Goal: Information Seeking & Learning: Check status

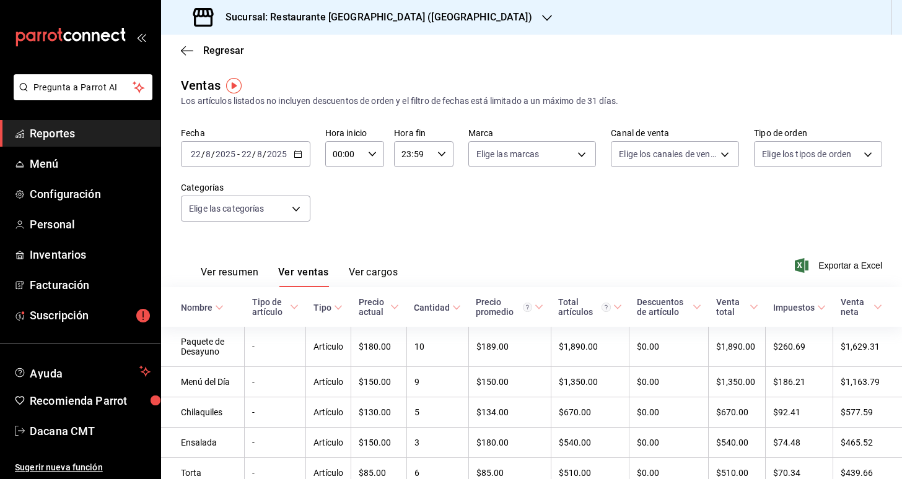
click at [328, 21] on h3 "Sucursal: Restaurante [GEOGRAPHIC_DATA] ([GEOGRAPHIC_DATA])" at bounding box center [373, 17] width 316 height 15
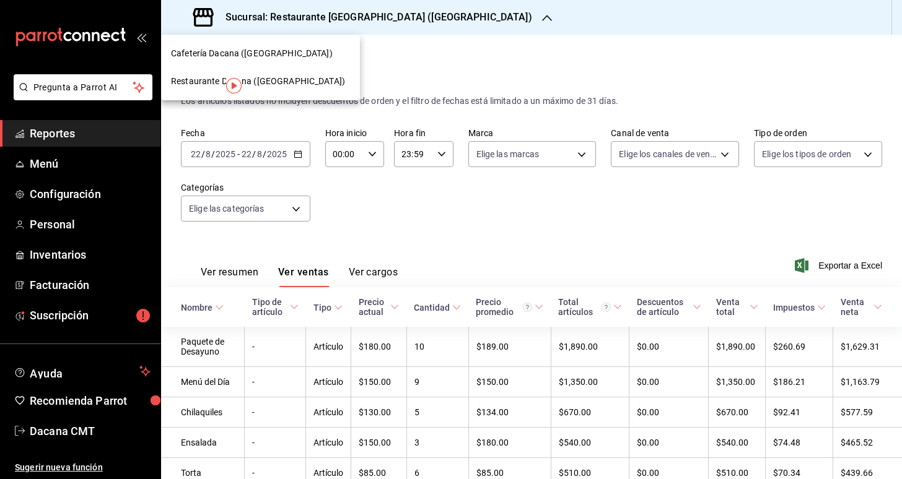
click at [297, 58] on span "Cafetería Dacana ([GEOGRAPHIC_DATA])" at bounding box center [252, 53] width 162 height 13
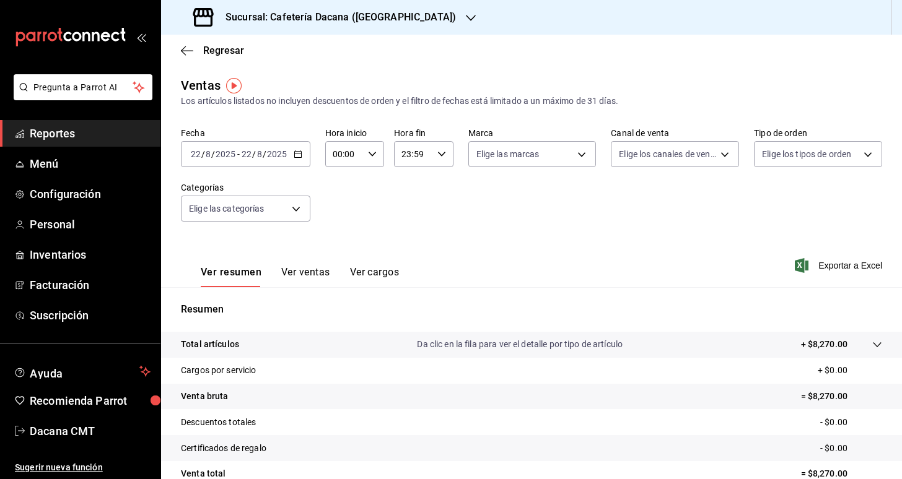
click at [298, 155] on icon "button" at bounding box center [298, 154] width 9 height 9
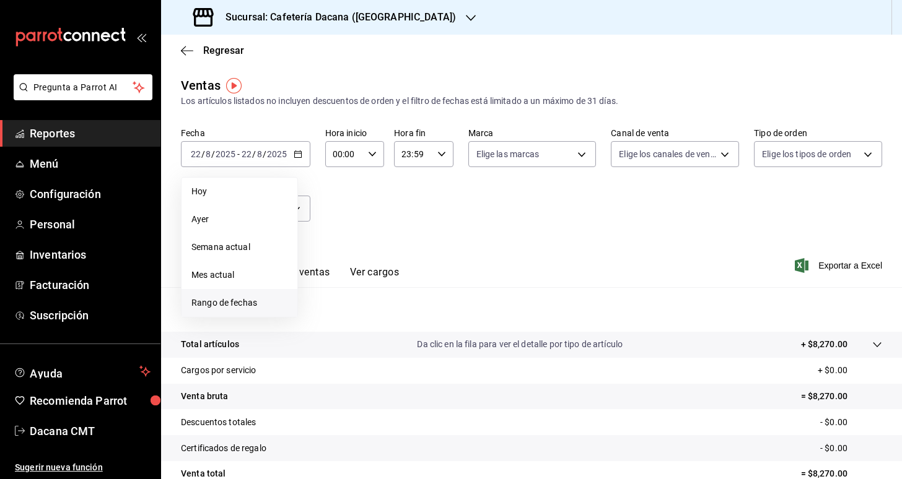
click at [271, 303] on span "Rango de fechas" at bounding box center [239, 303] width 96 height 13
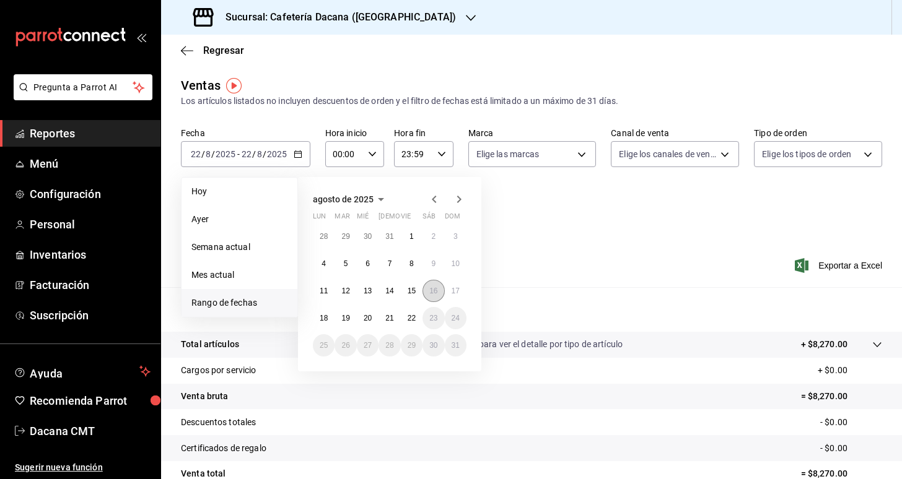
click at [430, 289] on abbr "16" at bounding box center [433, 291] width 8 height 9
click at [415, 316] on abbr "22" at bounding box center [411, 318] width 8 height 9
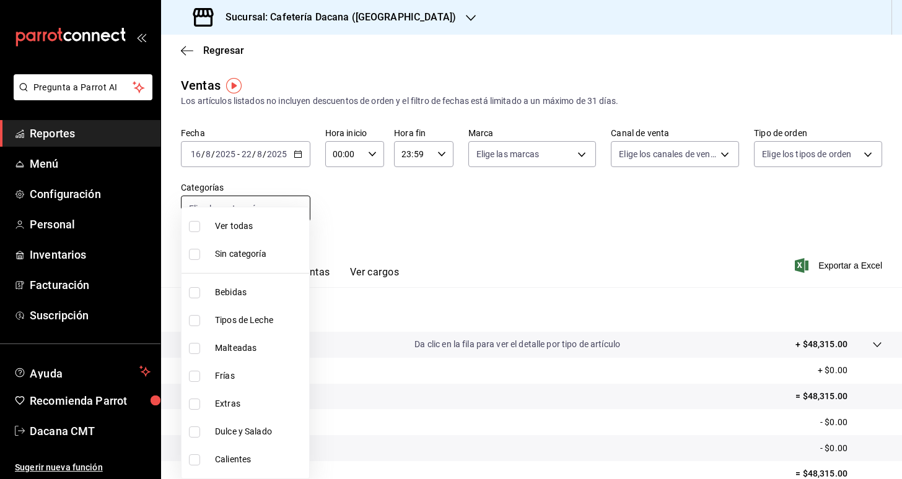
click at [292, 205] on body "Pregunta a Parrot AI Reportes Menú Configuración Personal Inventarios Facturaci…" at bounding box center [451, 239] width 902 height 479
click at [269, 427] on span "Dulce y Salado" at bounding box center [259, 431] width 89 height 13
type input "36230752-96ca-4fad-bdbe-12c5468fb38f"
checkbox input "true"
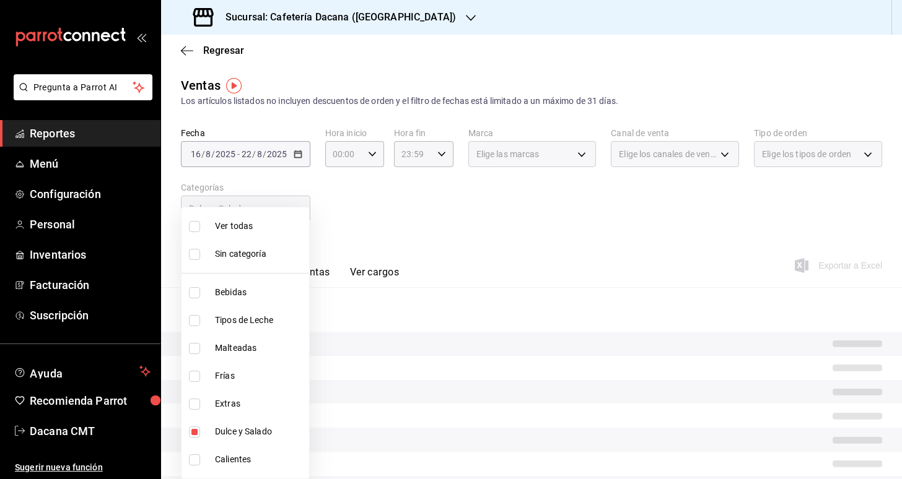
click at [433, 230] on div at bounding box center [451, 239] width 902 height 479
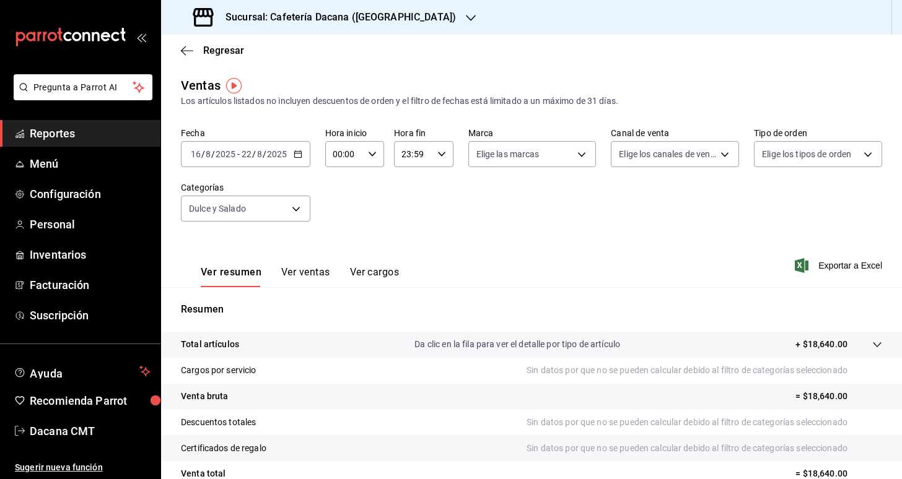
click at [307, 273] on button "Ver ventas" at bounding box center [305, 276] width 49 height 21
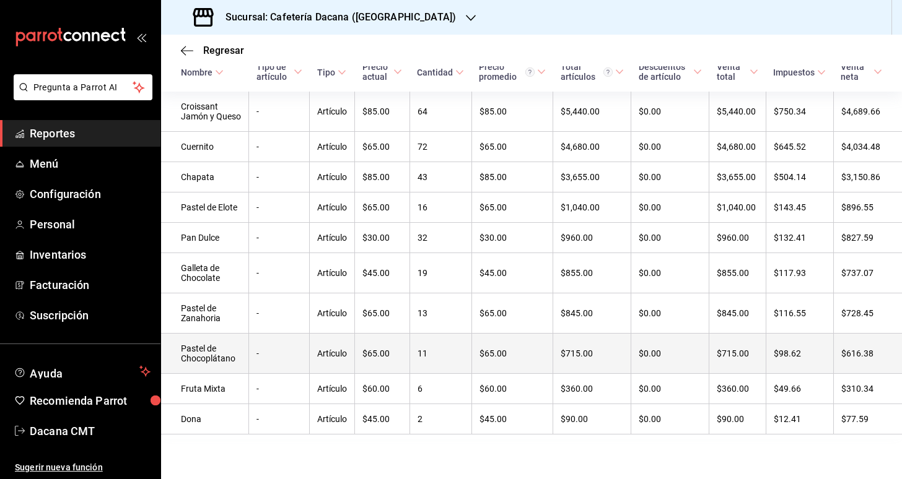
scroll to position [235, 0]
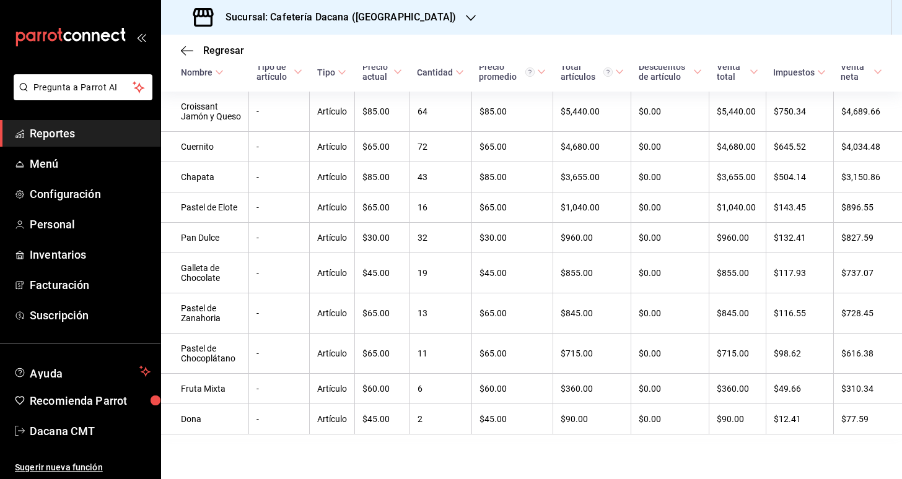
click at [361, 28] on div "Sucursal: Cafetería Dacana ([GEOGRAPHIC_DATA])" at bounding box center [326, 17] width 310 height 35
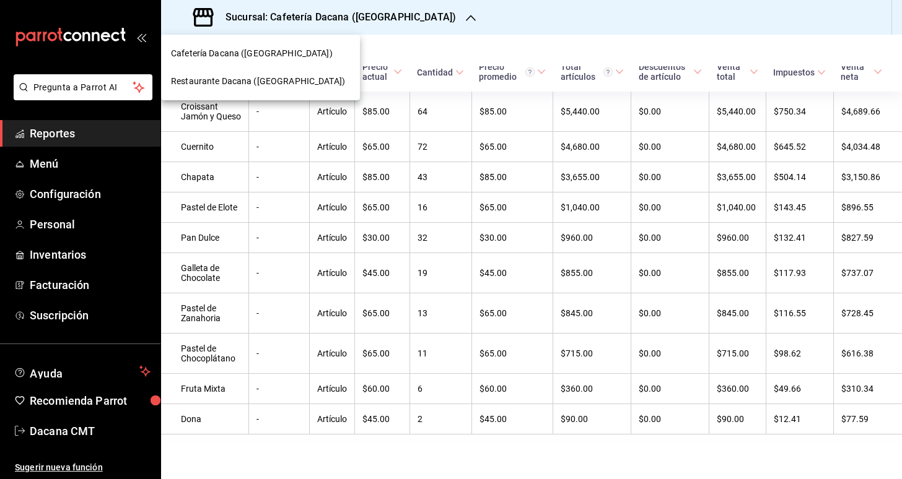
click at [306, 77] on span "Restaurante Dacana ([GEOGRAPHIC_DATA])" at bounding box center [258, 81] width 174 height 13
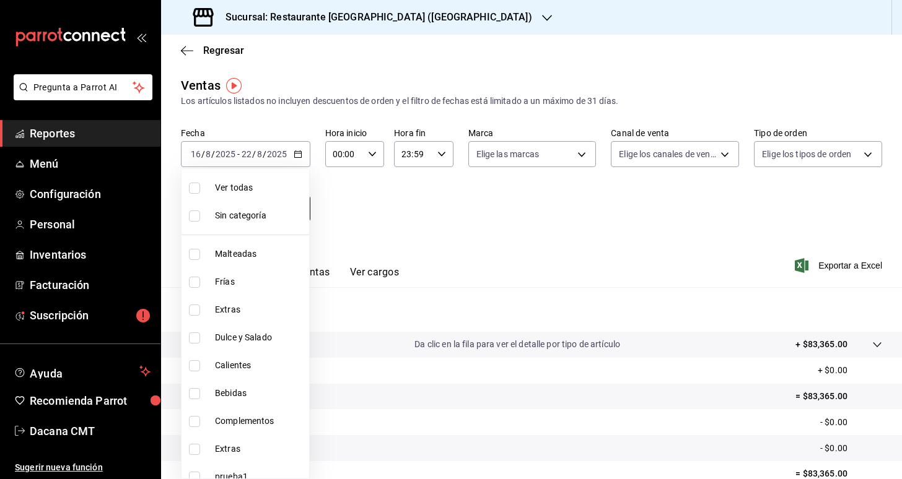
click at [292, 213] on body "Pregunta a Parrot AI Reportes Menú Configuración Personal Inventarios Facturaci…" at bounding box center [451, 239] width 902 height 479
click at [251, 338] on span "Dulce y Salado" at bounding box center [259, 337] width 89 height 13
type input "26012279-4aac-4891-abc5-fa5f24359958"
checkbox input "true"
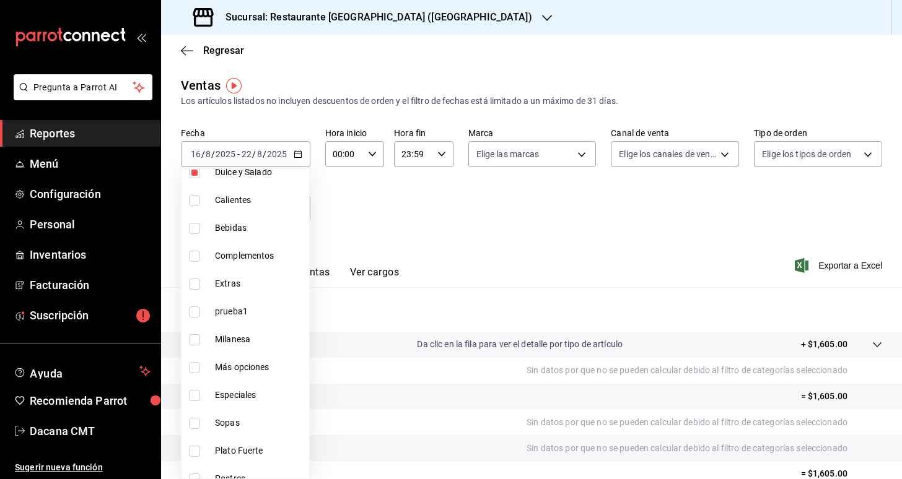
scroll to position [182, 0]
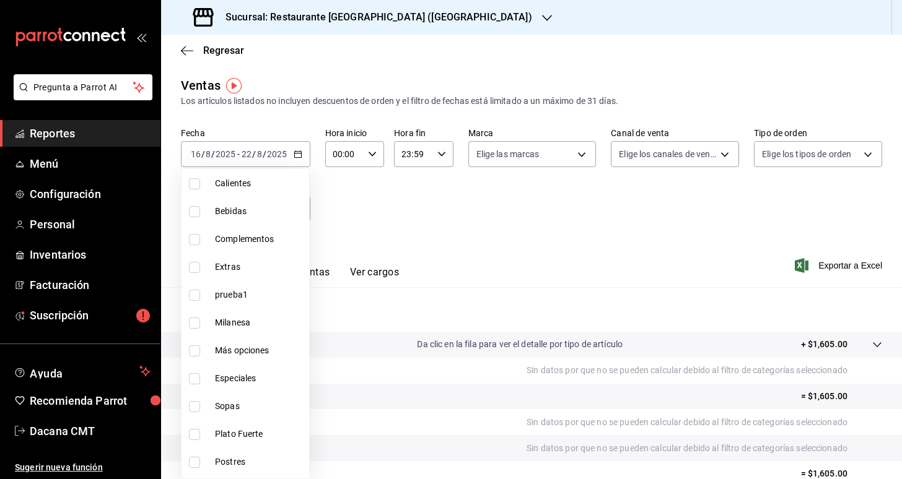
click at [251, 466] on span "Postres" at bounding box center [259, 462] width 89 height 13
type input "26012279-4aac-4891-abc5-fa5f24359958,bd49c601-1325-4c7f-8294-17c056e3e531"
checkbox input "true"
click at [425, 248] on div at bounding box center [451, 239] width 902 height 479
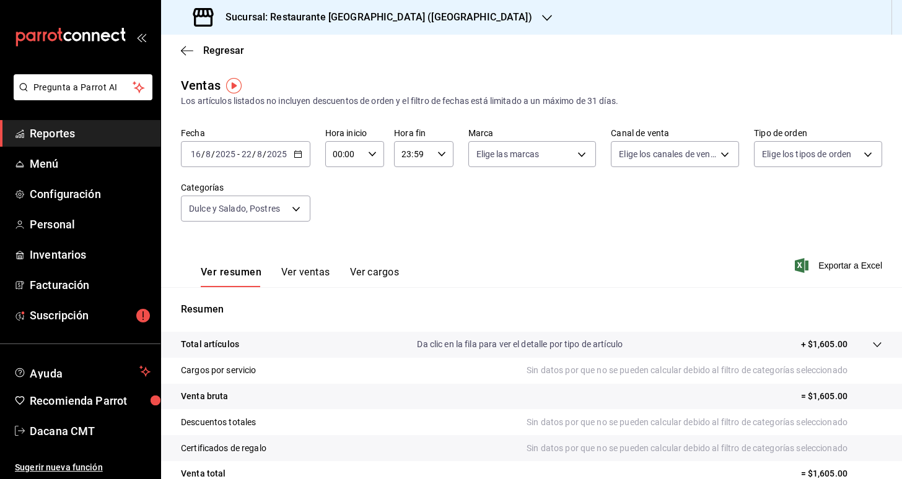
click at [304, 273] on button "Ver ventas" at bounding box center [305, 276] width 49 height 21
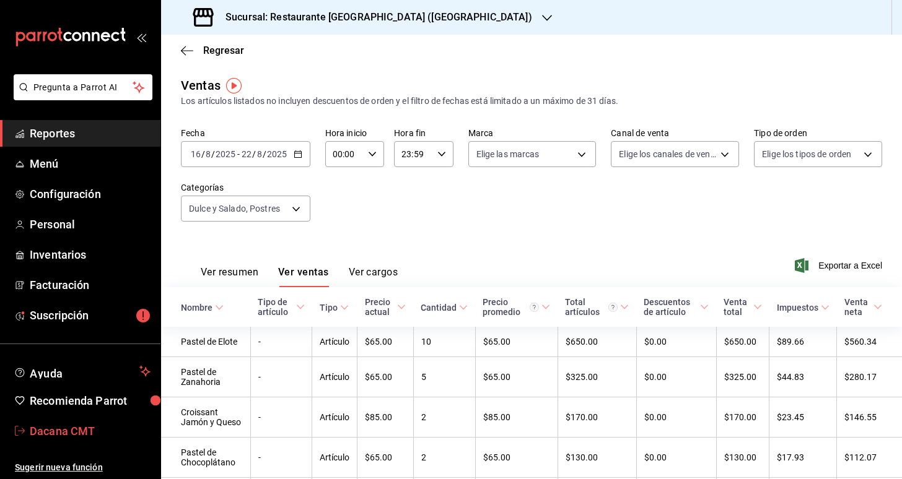
click at [120, 427] on span "Dacana CMT" at bounding box center [90, 431] width 121 height 17
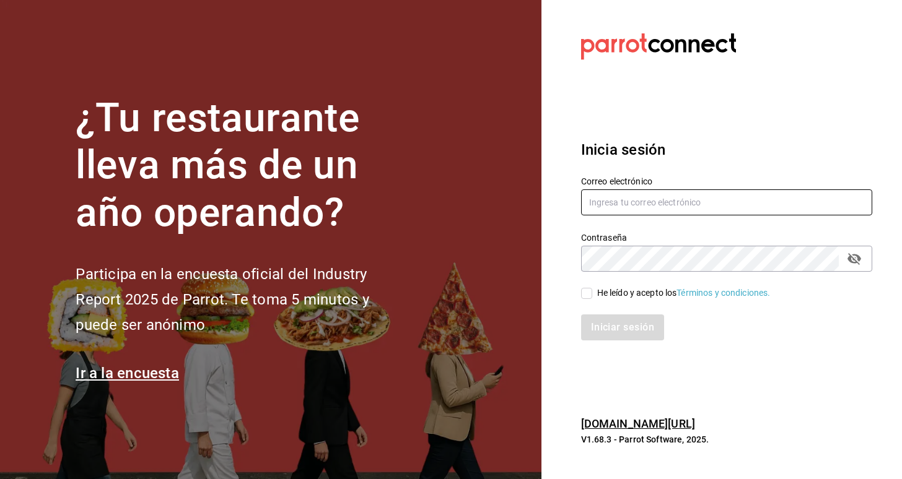
type input "carlos.ortegal.0812@gmail.com"
click at [632, 300] on div "Iniciar sesión" at bounding box center [719, 320] width 306 height 41
click at [627, 291] on div "He leído y acepto los Términos y condiciones." at bounding box center [683, 293] width 173 height 13
click at [592, 291] on input "He leído y acepto los Términos y condiciones." at bounding box center [586, 293] width 11 height 11
checkbox input "true"
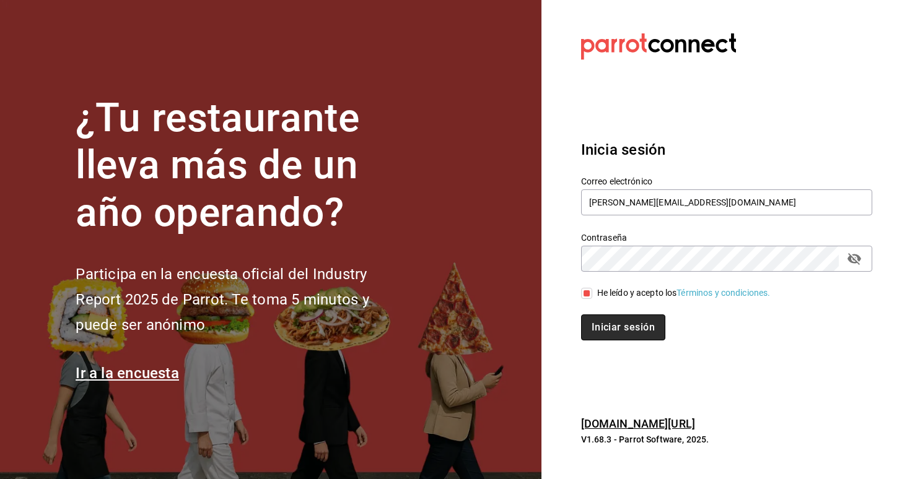
click at [627, 324] on button "Iniciar sesión" at bounding box center [623, 328] width 84 height 26
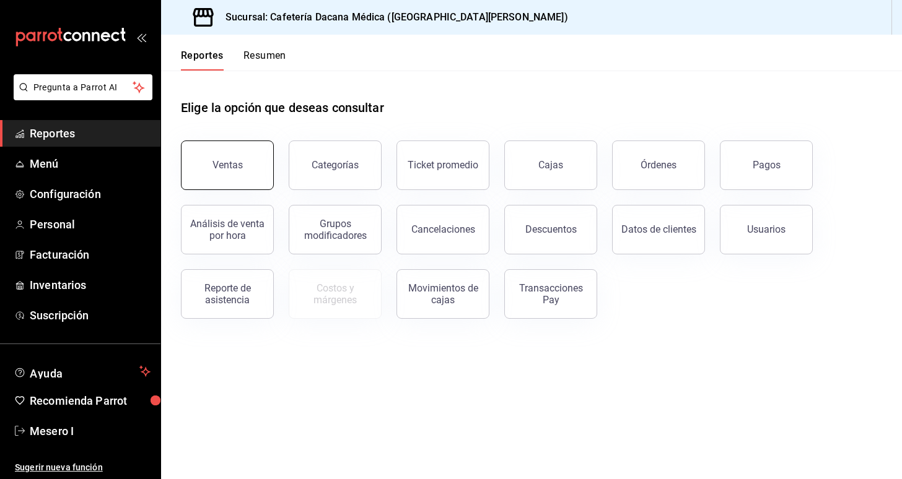
click at [248, 175] on button "Ventas" at bounding box center [227, 166] width 93 height 50
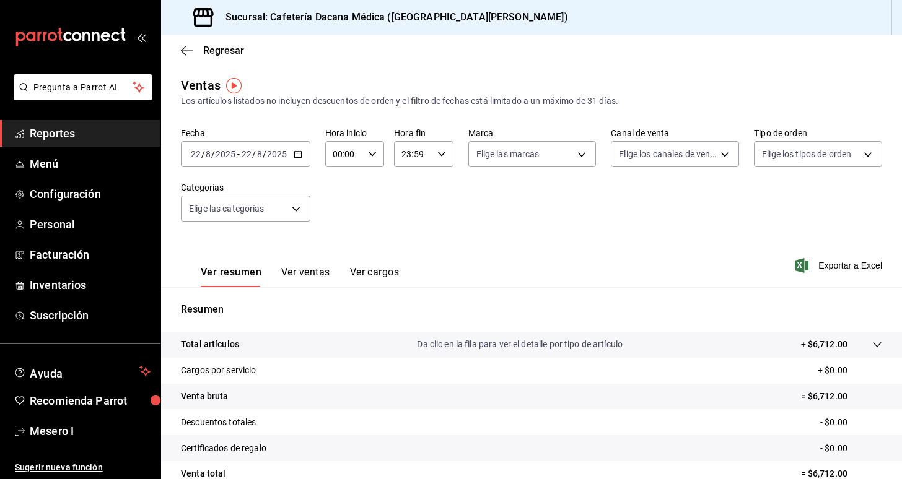
click at [298, 160] on div "[DATE] [DATE] - [DATE] [DATE]" at bounding box center [245, 154] width 129 height 26
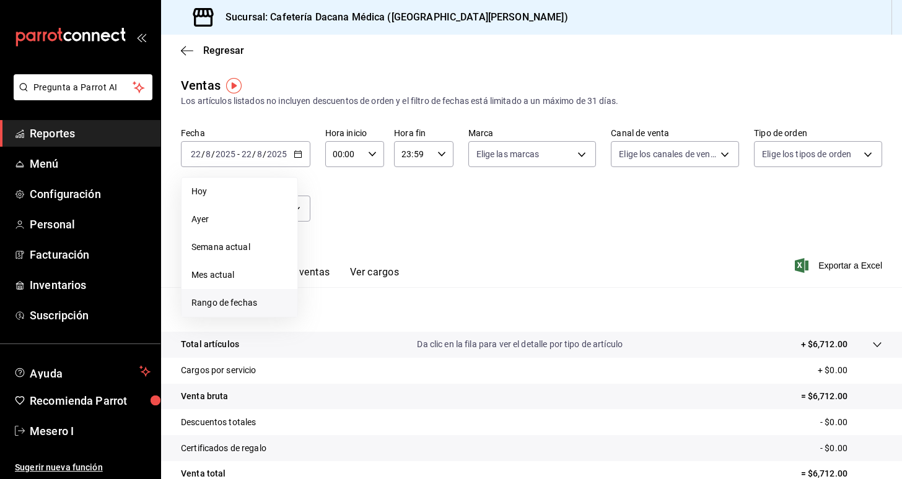
click at [259, 297] on span "Rango de fechas" at bounding box center [239, 303] width 96 height 13
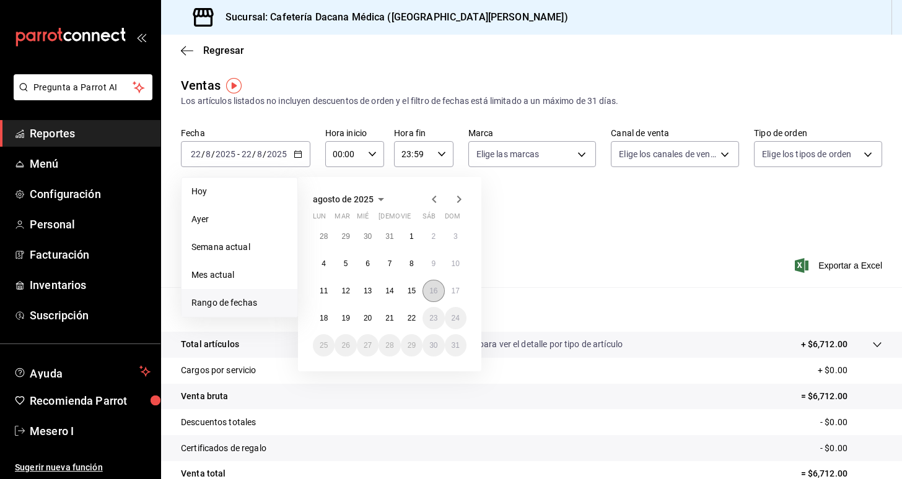
click at [432, 290] on abbr "16" at bounding box center [433, 291] width 8 height 9
click at [411, 317] on abbr "22" at bounding box center [411, 318] width 8 height 9
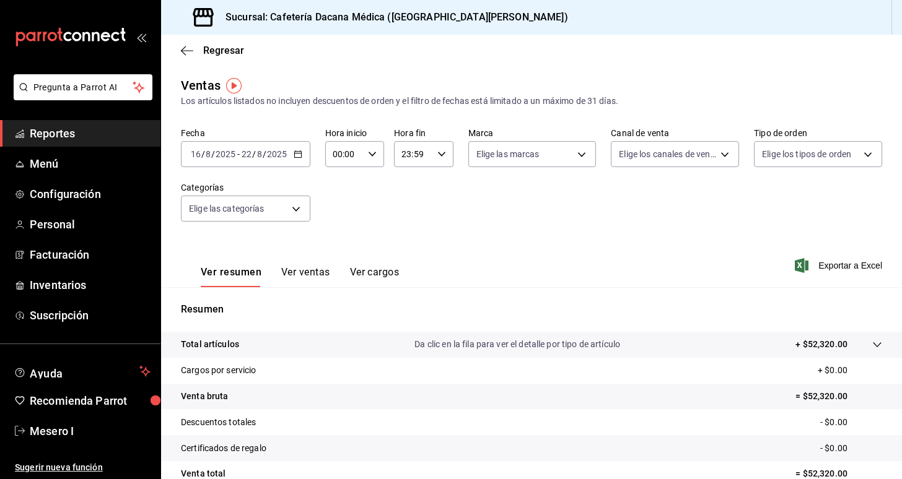
click at [297, 277] on button "Ver ventas" at bounding box center [305, 276] width 49 height 21
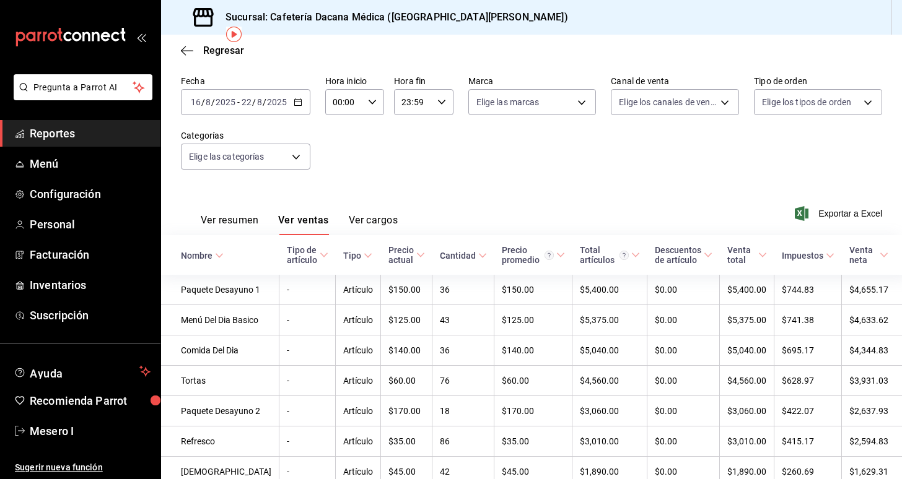
scroll to position [53, 0]
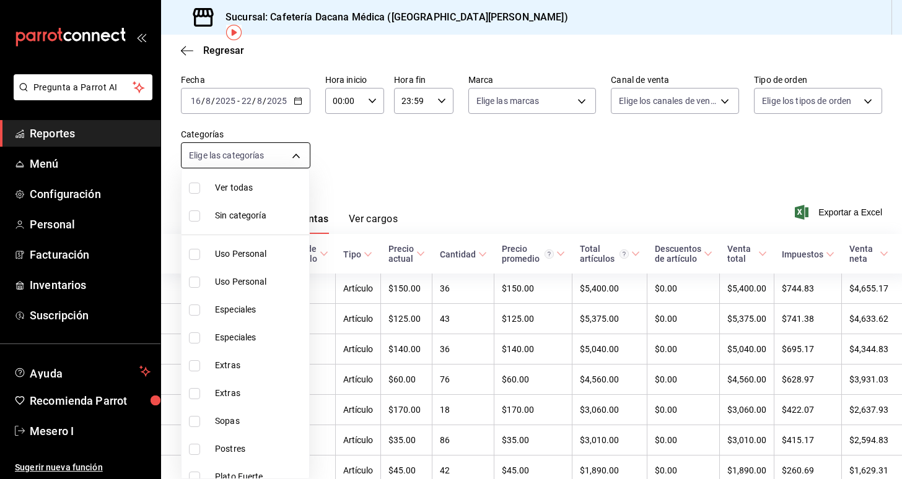
click at [276, 157] on body "Pregunta a Parrot AI Reportes Menú Configuración Personal Facturación Inventari…" at bounding box center [451, 239] width 902 height 479
click at [253, 448] on span "Postres" at bounding box center [259, 449] width 89 height 13
type input "3cb78f95-5ad7-4bd8-b6e6-f3aba5b22f36"
checkbox input "true"
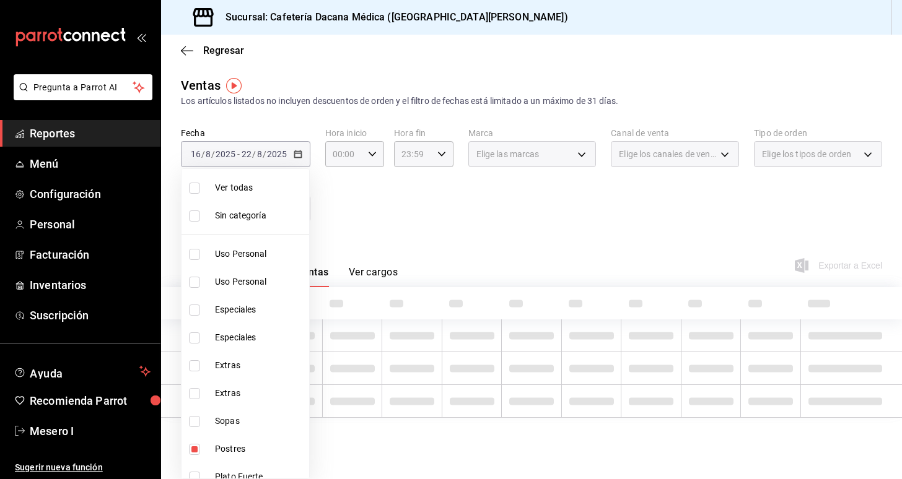
click at [395, 255] on div at bounding box center [451, 239] width 902 height 479
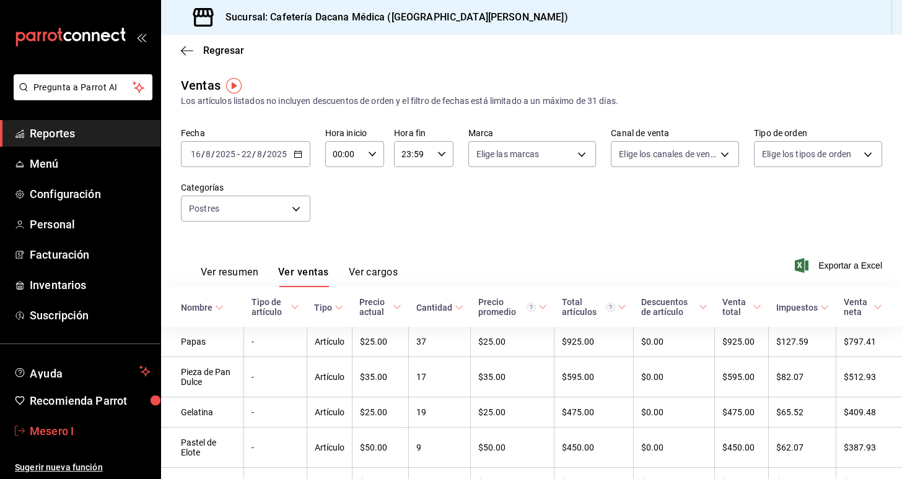
click at [87, 424] on span "Mesero I" at bounding box center [90, 431] width 121 height 17
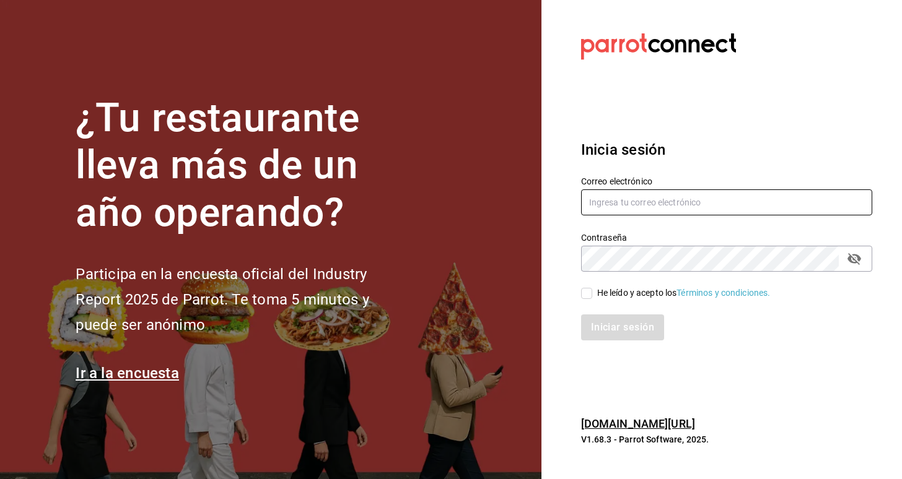
type input "carlosortegalopez08@gmail.com"
click at [626, 292] on div "He leído y acepto los Términos y condiciones." at bounding box center [683, 293] width 173 height 13
click at [592, 292] on input "He leído y acepto los Términos y condiciones." at bounding box center [586, 293] width 11 height 11
checkbox input "true"
click at [622, 330] on button "Iniciar sesión" at bounding box center [623, 328] width 84 height 26
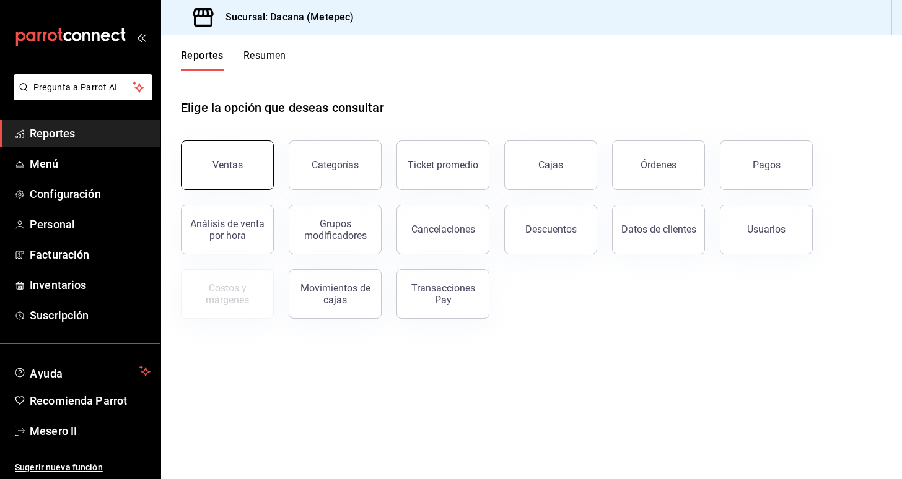
click at [243, 161] on button "Ventas" at bounding box center [227, 166] width 93 height 50
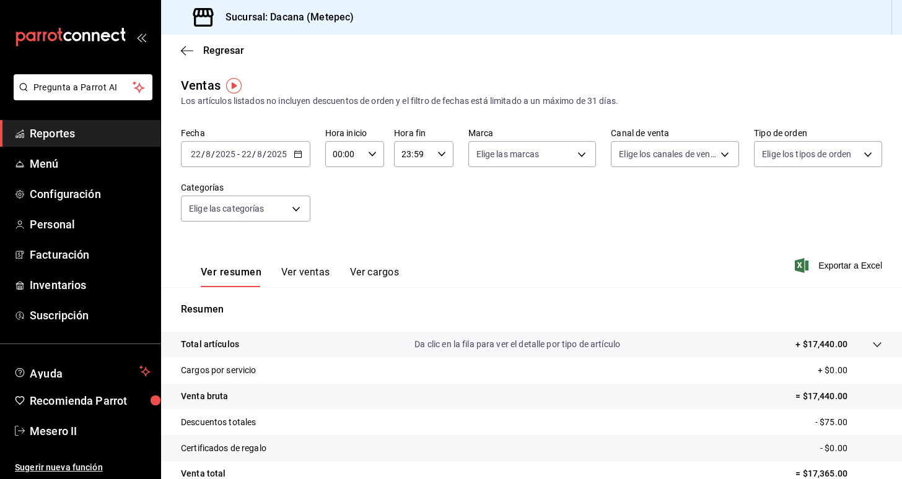
click at [299, 157] on icon "button" at bounding box center [298, 154] width 9 height 9
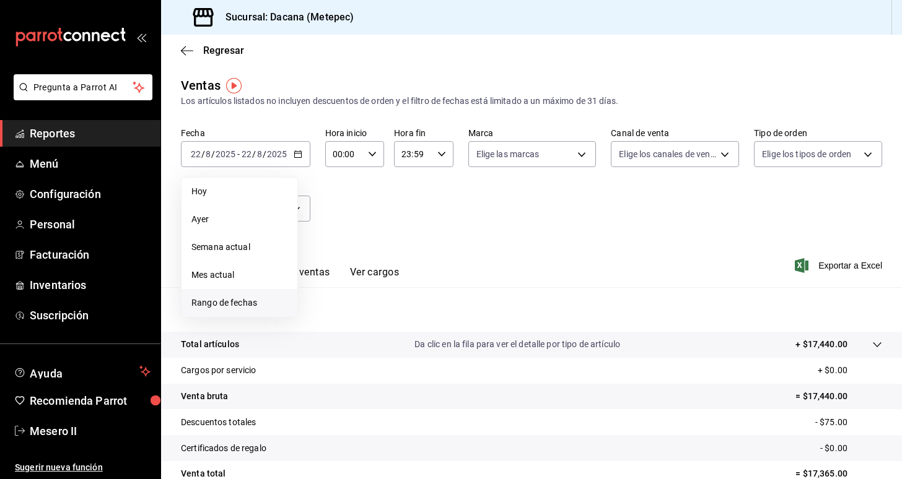
click at [251, 292] on li "Rango de fechas" at bounding box center [239, 303] width 116 height 28
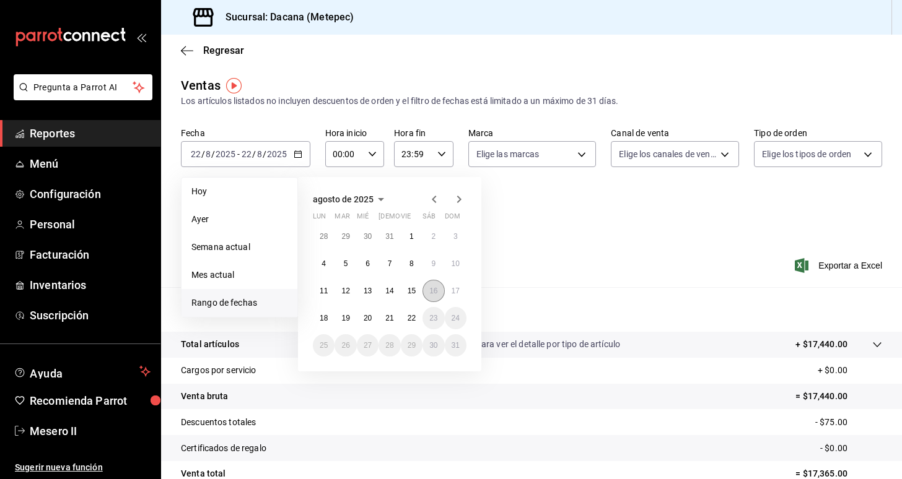
click at [431, 295] on abbr "16" at bounding box center [433, 291] width 8 height 9
click at [412, 326] on button "22" at bounding box center [412, 318] width 22 height 22
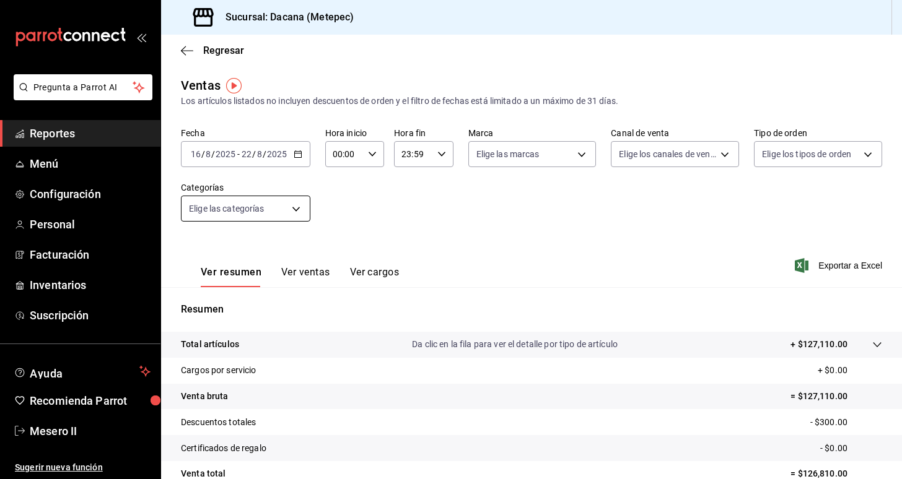
click at [282, 204] on body "Pregunta a Parrot AI Reportes Menú Configuración Personal Facturación Inventari…" at bounding box center [451, 239] width 902 height 479
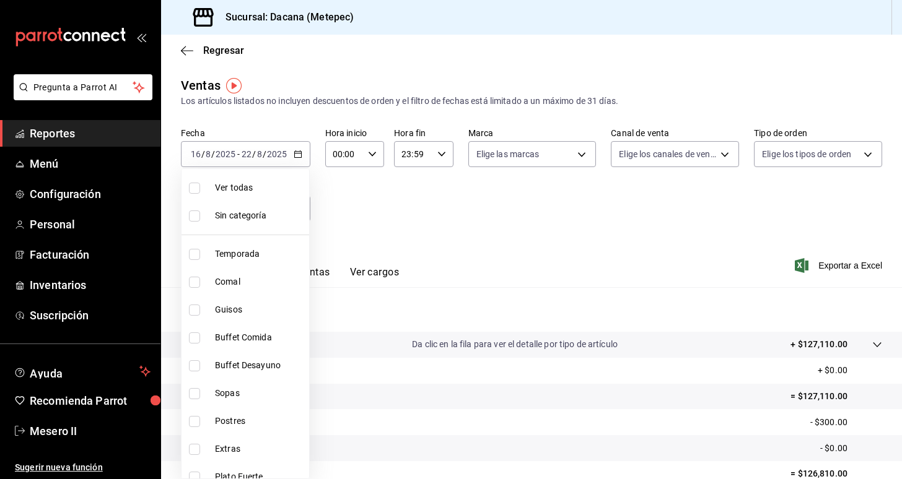
click at [256, 419] on span "Postres" at bounding box center [259, 421] width 89 height 13
type input "da057186-2ee1-48ca-bdc4-78e4d123a697"
checkbox input "true"
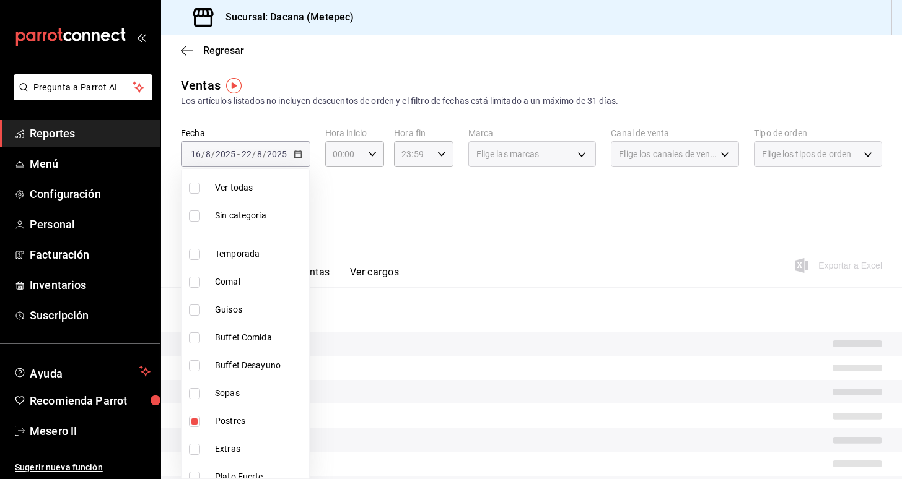
click at [358, 266] on div at bounding box center [451, 239] width 902 height 479
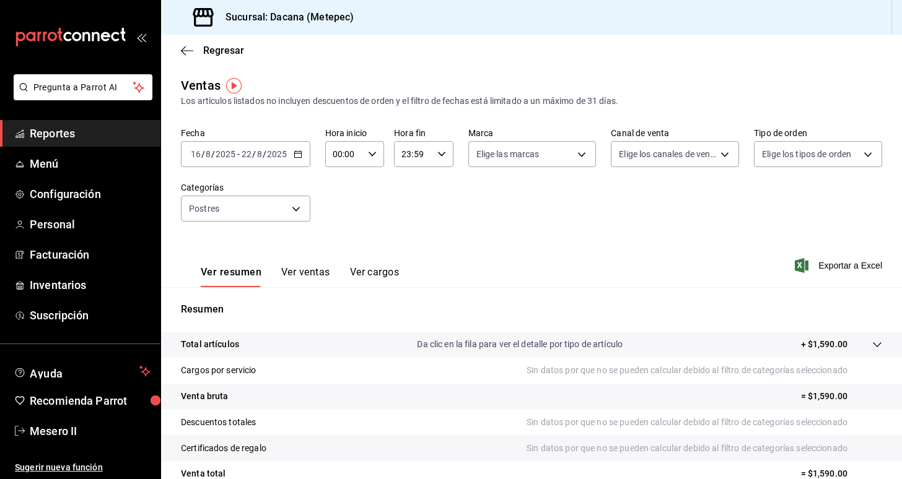
click at [316, 270] on button "Ver ventas" at bounding box center [305, 276] width 49 height 21
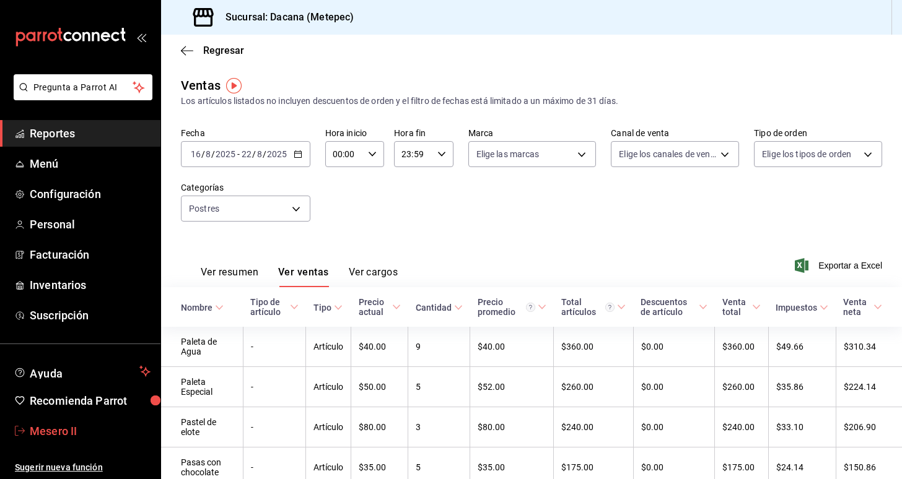
click at [111, 435] on span "Mesero II" at bounding box center [90, 431] width 121 height 17
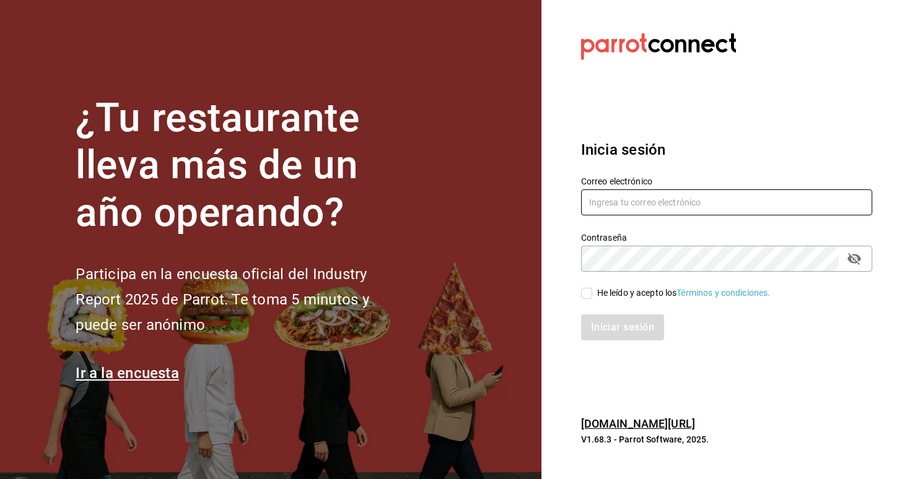
type input "leticialopezverdeja@gmail.com"
click at [611, 292] on div "He leído y acepto los Términos y condiciones." at bounding box center [683, 293] width 173 height 13
click at [592, 292] on input "He leído y acepto los Términos y condiciones." at bounding box center [586, 293] width 11 height 11
checkbox input "true"
click at [616, 316] on button "Iniciar sesión" at bounding box center [623, 328] width 84 height 26
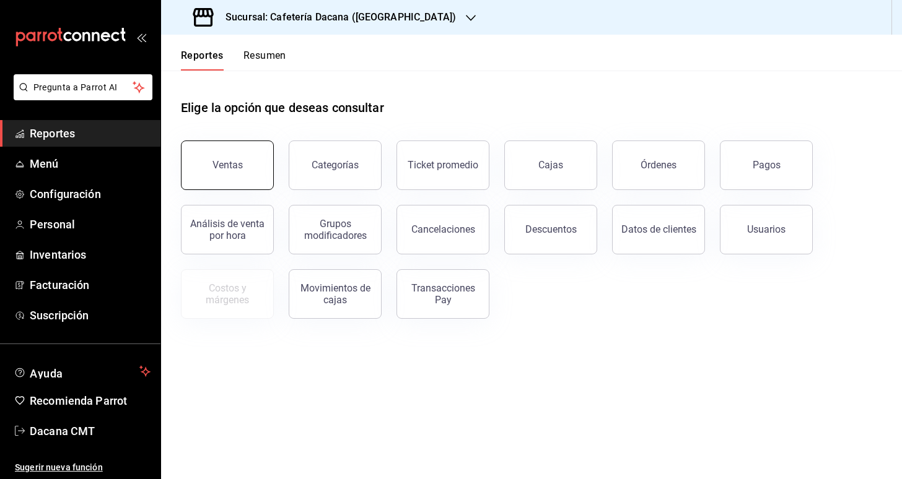
click at [241, 187] on button "Ventas" at bounding box center [227, 166] width 93 height 50
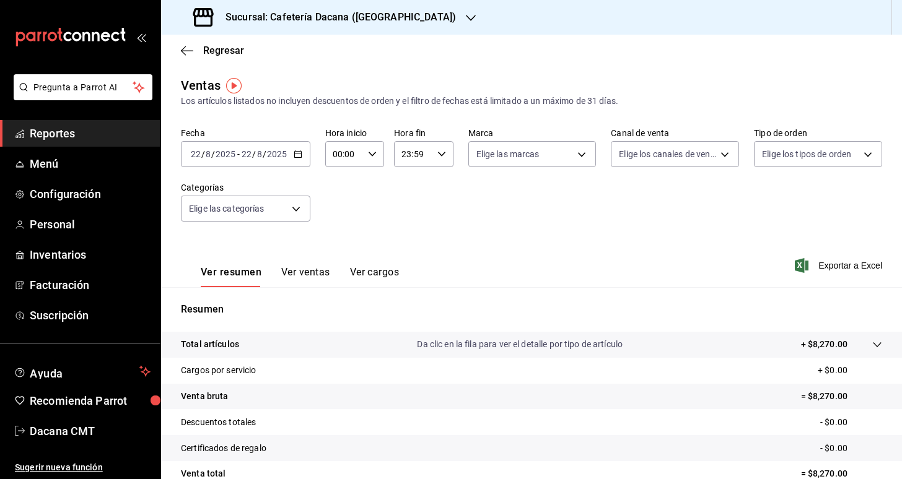
click at [303, 163] on div "[DATE] [DATE] - [DATE] [DATE]" at bounding box center [245, 154] width 129 height 26
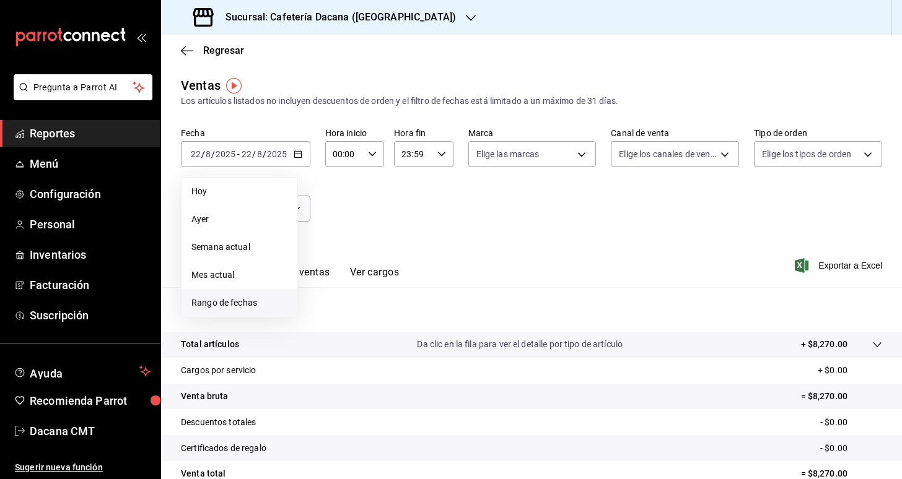
click at [249, 299] on span "Rango de fechas" at bounding box center [239, 303] width 96 height 13
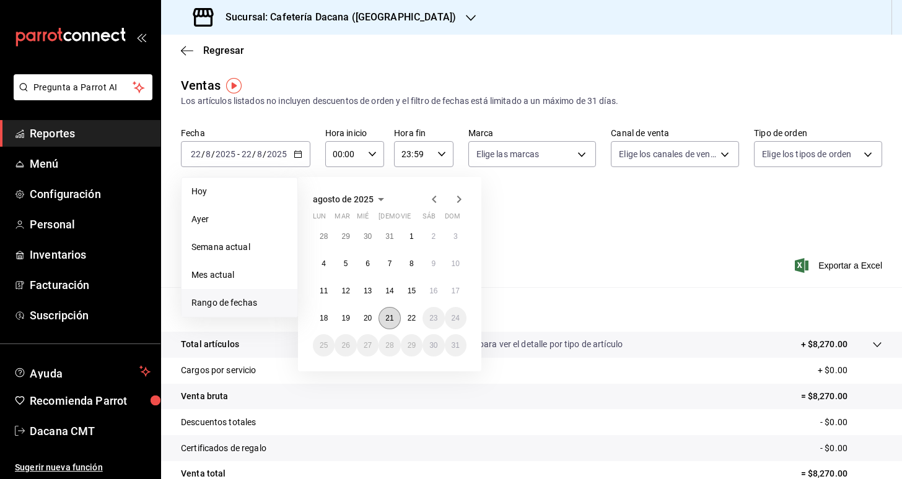
click at [392, 315] on abbr "21" at bounding box center [389, 318] width 8 height 9
click at [411, 319] on abbr "22" at bounding box center [411, 318] width 8 height 9
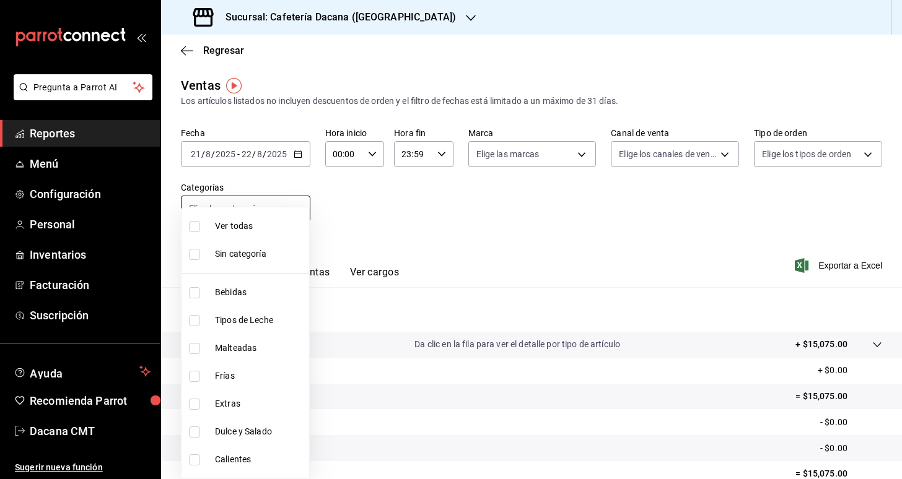
click at [284, 215] on body "Pregunta a Parrot AI Reportes Menú Configuración Personal Inventarios Facturaci…" at bounding box center [451, 239] width 902 height 479
click at [279, 429] on span "Dulce y Salado" at bounding box center [259, 431] width 89 height 13
type input "36230752-96ca-4fad-bdbe-12c5468fb38f"
checkbox input "true"
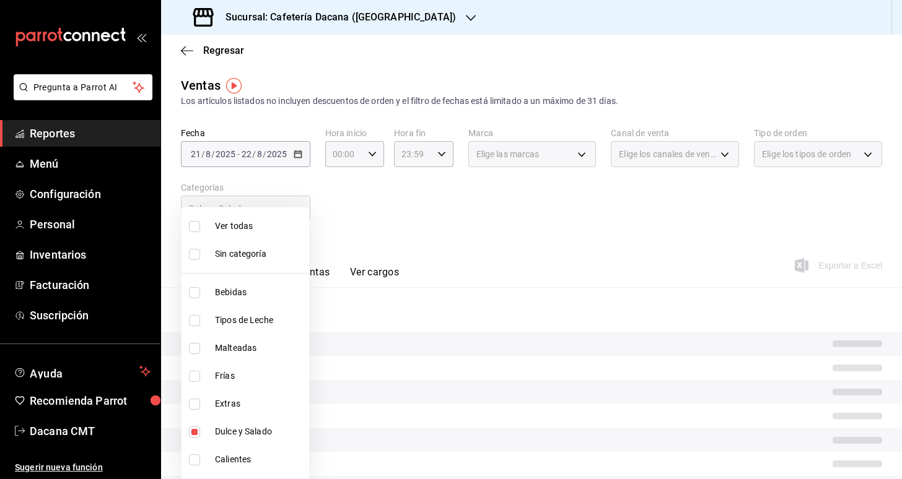
click at [383, 212] on div at bounding box center [451, 239] width 902 height 479
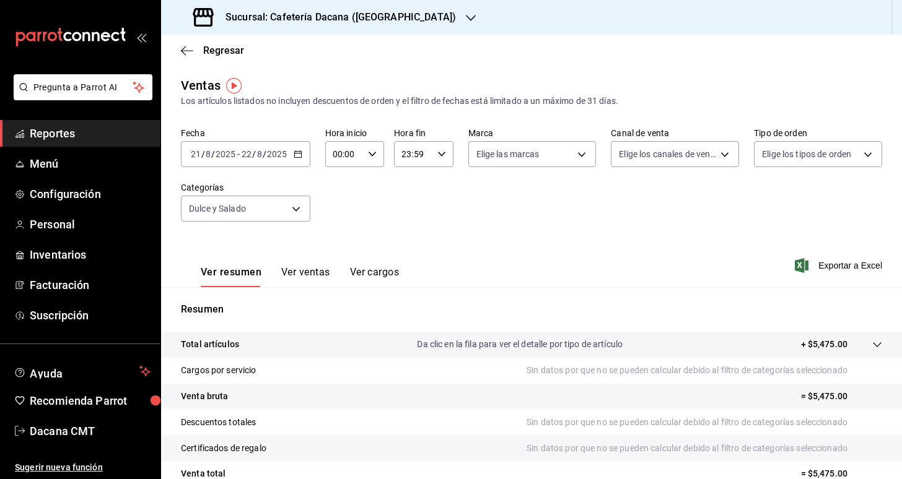
click at [317, 265] on div "Ver resumen Ver ventas Ver cargos" at bounding box center [290, 269] width 218 height 36
click at [317, 271] on button "Ver ventas" at bounding box center [305, 276] width 49 height 21
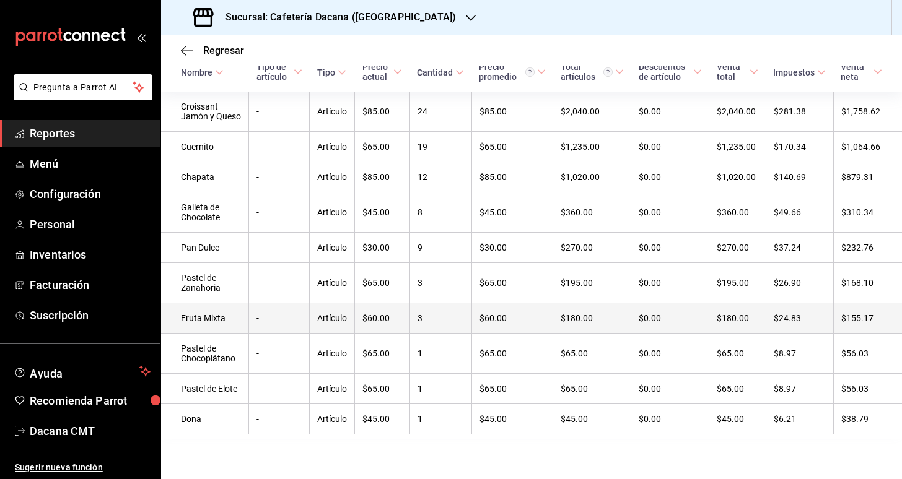
scroll to position [235, 0]
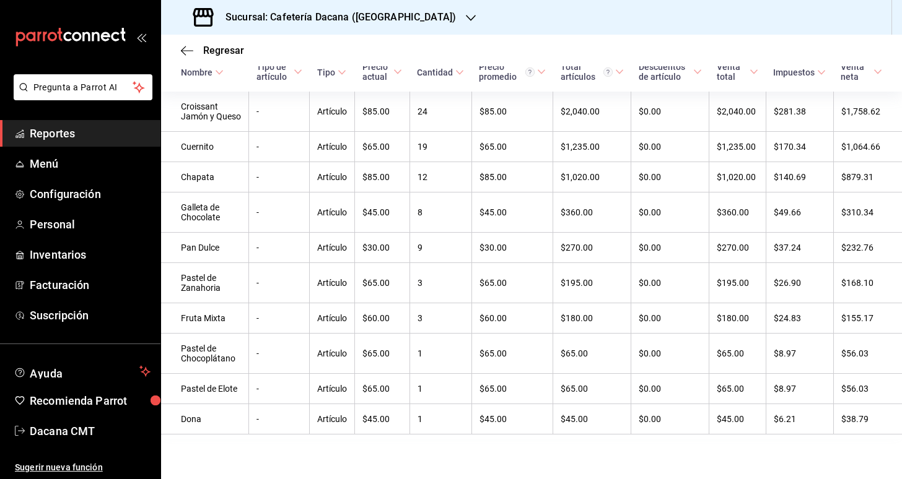
click at [378, 7] on div "Sucursal: Cafetería Dacana ([GEOGRAPHIC_DATA])" at bounding box center [326, 17] width 310 height 35
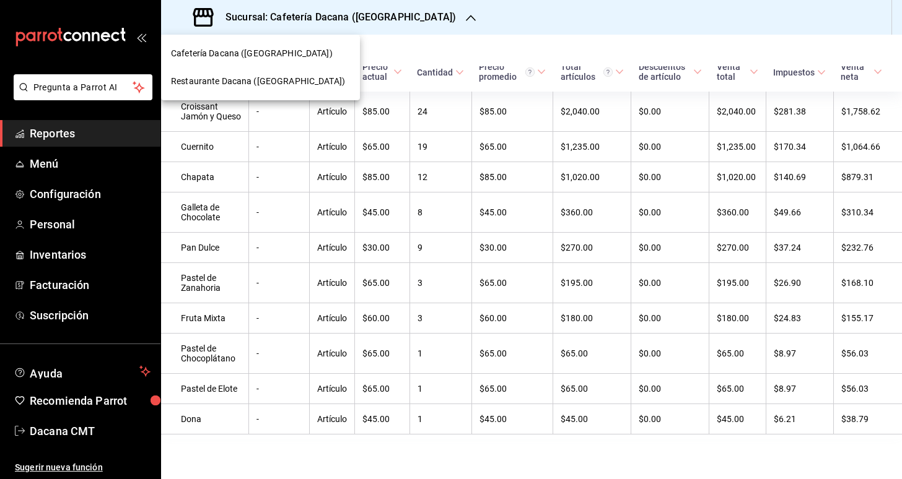
click at [298, 84] on span "Restaurante Dacana ([GEOGRAPHIC_DATA])" at bounding box center [258, 81] width 174 height 13
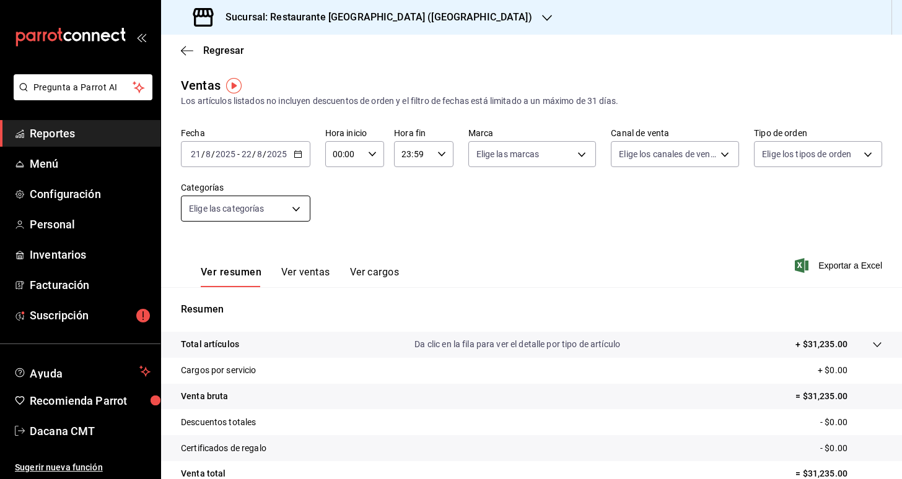
click at [282, 203] on body "Pregunta a Parrot AI Reportes Menú Configuración Personal Inventarios Facturaci…" at bounding box center [451, 239] width 902 height 479
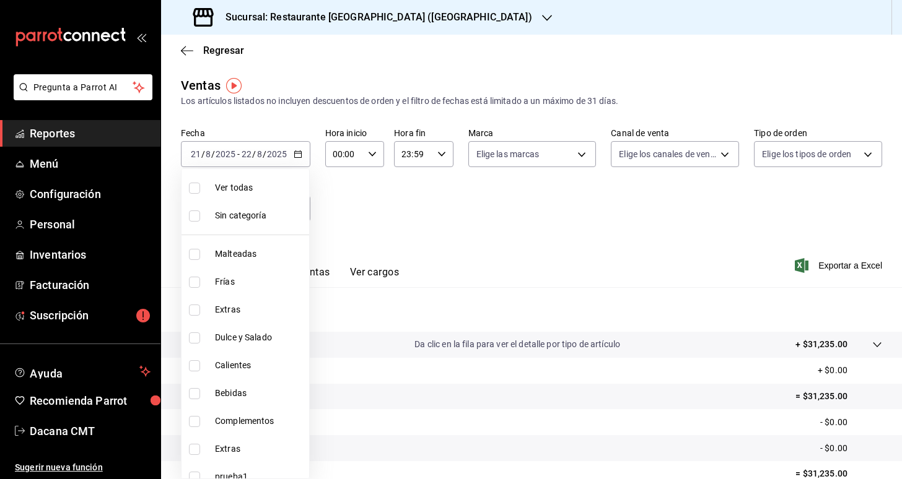
click at [443, 220] on div at bounding box center [451, 239] width 902 height 479
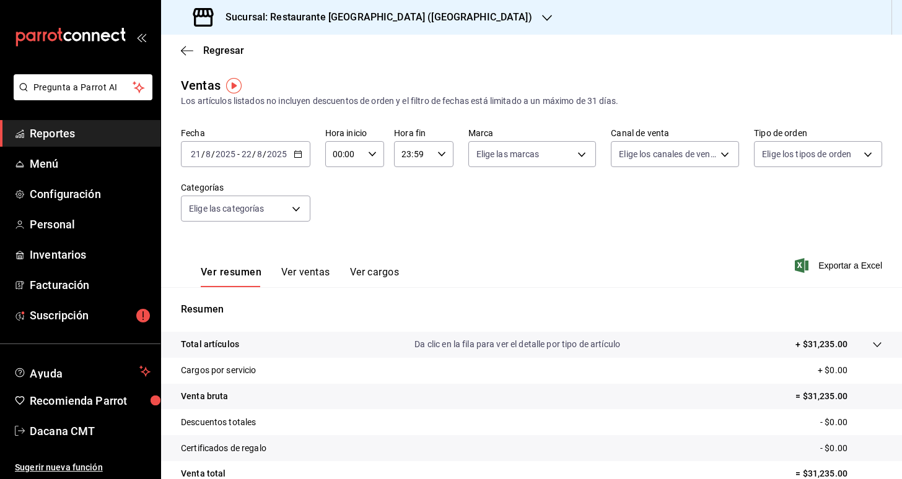
click at [316, 274] on button "Ver ventas" at bounding box center [305, 276] width 49 height 21
